Goal: Task Accomplishment & Management: Use online tool/utility

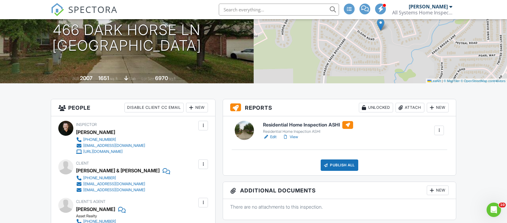
scroll to position [90, 0]
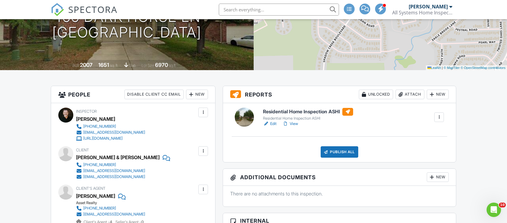
click at [296, 124] on link "View" at bounding box center [290, 124] width 16 height 6
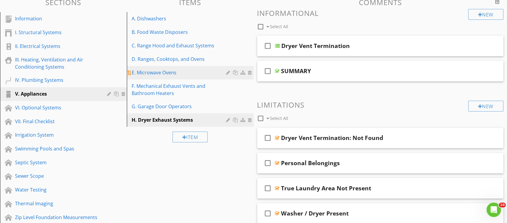
scroll to position [45, 0]
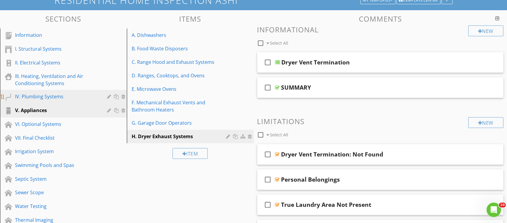
click at [51, 96] on div "IV. Plumbing Systems" at bounding box center [56, 96] width 83 height 7
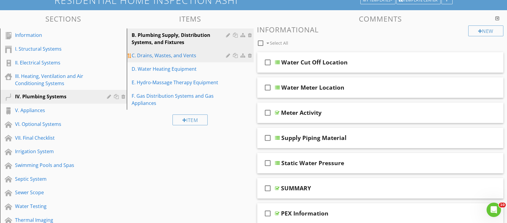
click at [193, 53] on div "C. Drains, Wastes, and Vents" at bounding box center [180, 55] width 96 height 7
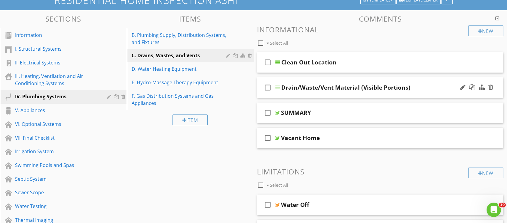
click at [424, 91] on div "Drain/Waste/Vent Material (Visible Portions)" at bounding box center [369, 87] width 176 height 7
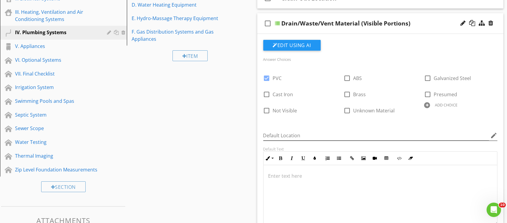
scroll to position [135, 0]
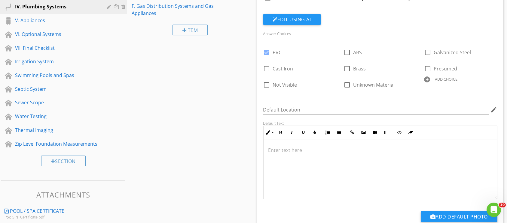
click at [427, 80] on div at bounding box center [427, 80] width 6 height 6
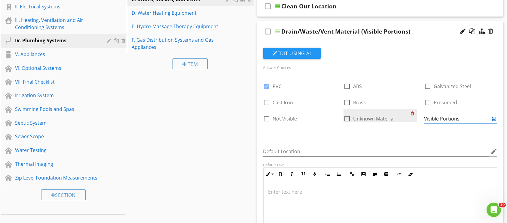
scroll to position [90, 0]
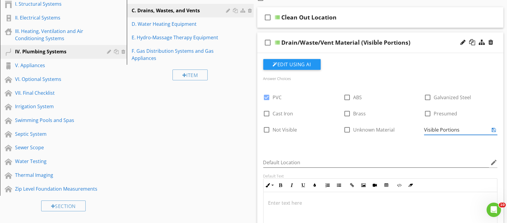
type input "Visible Portions"
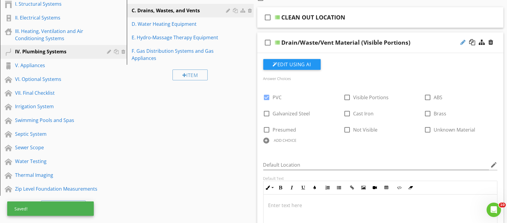
click at [464, 43] on div at bounding box center [462, 42] width 5 height 6
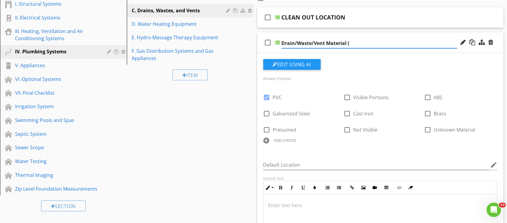
type input "Drain/Waste/Vent Material"
click at [379, 37] on div "check_box_outline_blank Drain/Waste/Vent Material" at bounding box center [380, 42] width 246 height 21
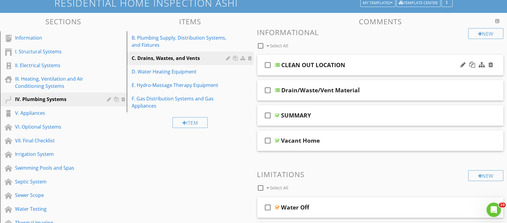
scroll to position [0, 0]
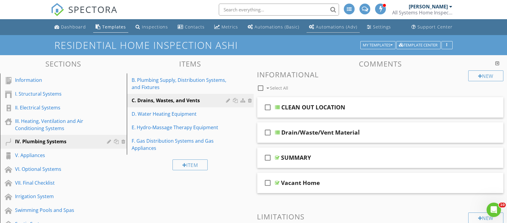
click at [321, 27] on div "Automations (Adv)" at bounding box center [336, 27] width 41 height 6
